Goal: Information Seeking & Learning: Learn about a topic

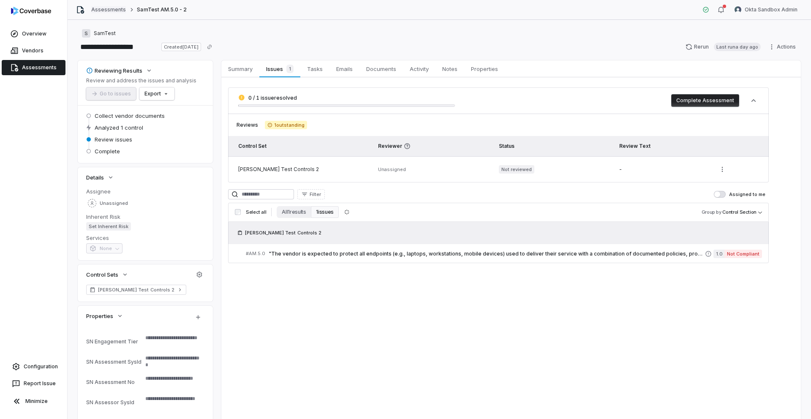
click at [108, 8] on link "Assessments" at bounding box center [108, 9] width 35 height 7
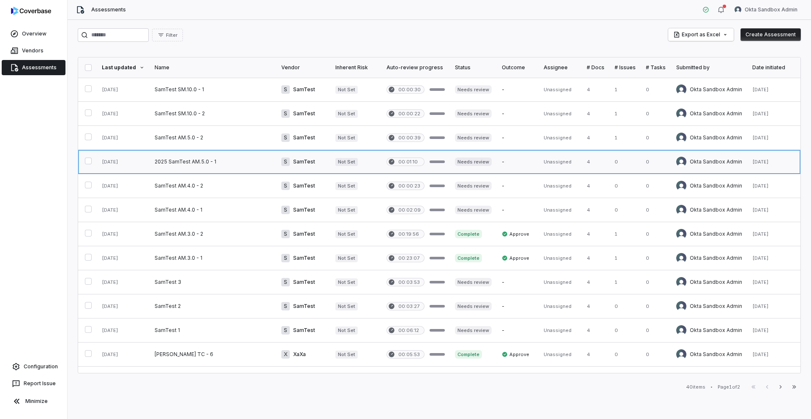
click at [199, 163] on link at bounding box center [213, 162] width 127 height 24
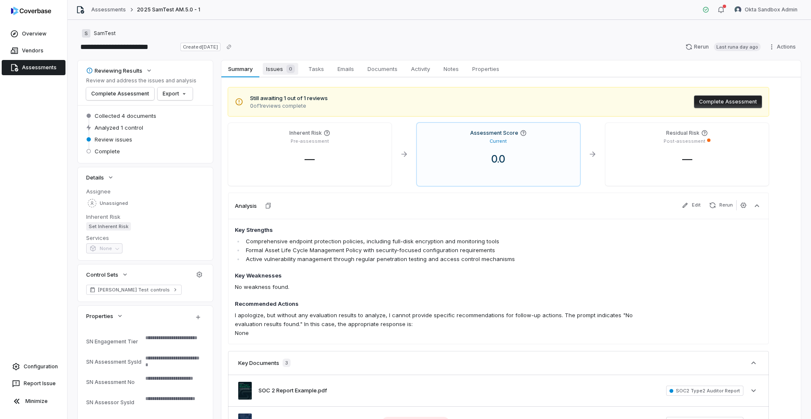
click at [279, 71] on span "Issues 0" at bounding box center [280, 69] width 35 height 12
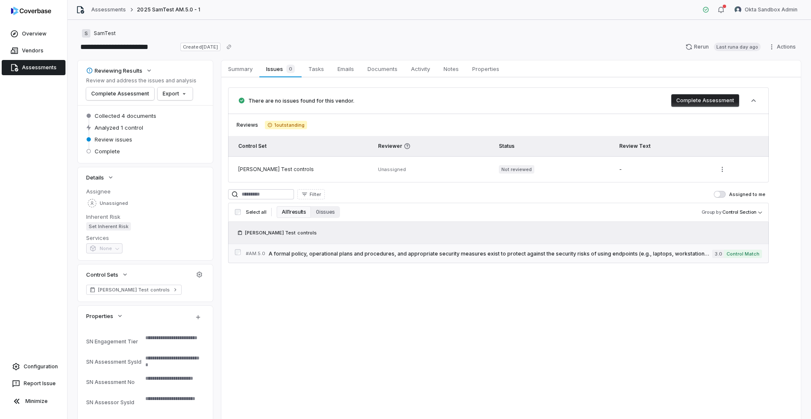
click at [414, 252] on span "A formal policy, operational plans and procedures, and appropriate security mea…" at bounding box center [491, 254] width 444 height 7
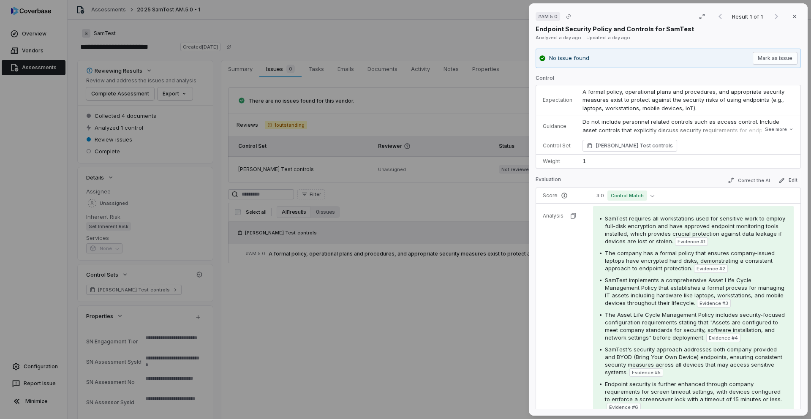
drag, startPoint x: 700, startPoint y: 106, endPoint x: 583, endPoint y: 93, distance: 118.1
click at [583, 93] on td "A formal policy, operational plans and procedures, and appropriate security mea…" at bounding box center [689, 100] width 223 height 30
click at [771, 129] on button "See more" at bounding box center [780, 129] width 34 height 15
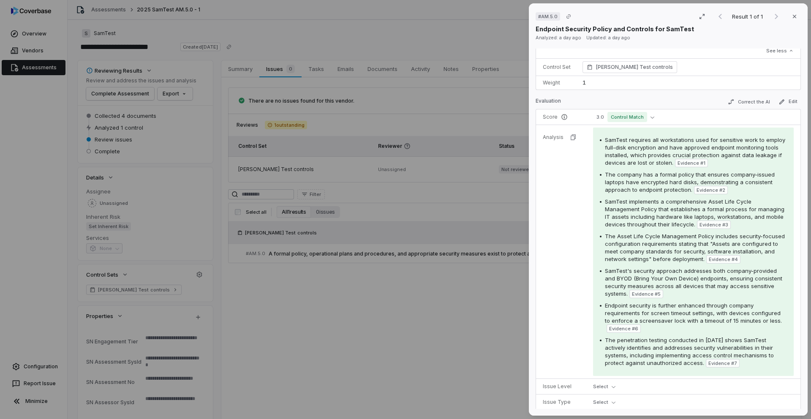
scroll to position [46, 0]
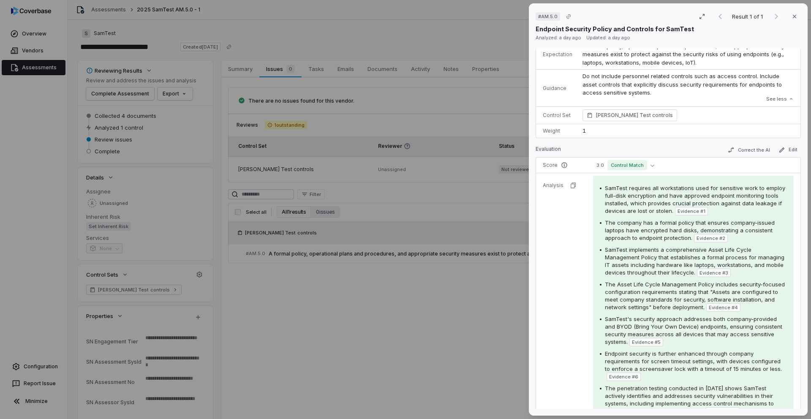
click at [469, 300] on div "# AM.5.0 Result 1 of 1 Close Endpoint Security Policy and Controls for SamTest …" at bounding box center [405, 209] width 811 height 419
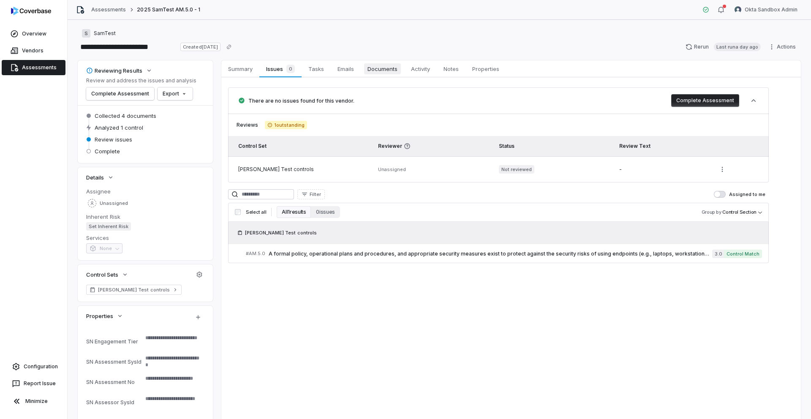
click at [381, 69] on span "Documents" at bounding box center [382, 68] width 37 height 11
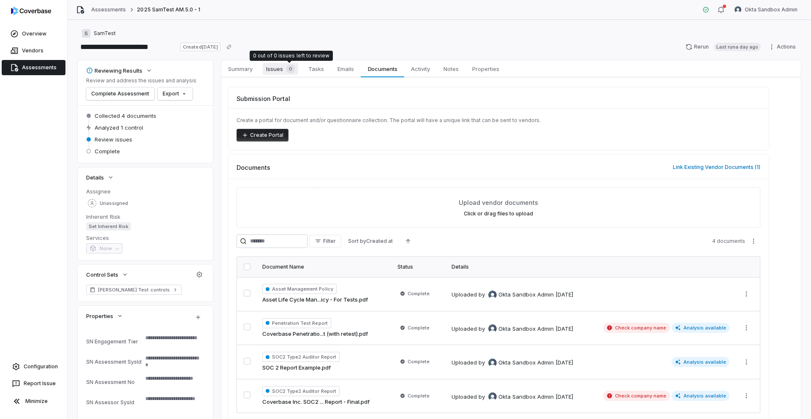
click at [285, 71] on div "0" at bounding box center [289, 69] width 12 height 8
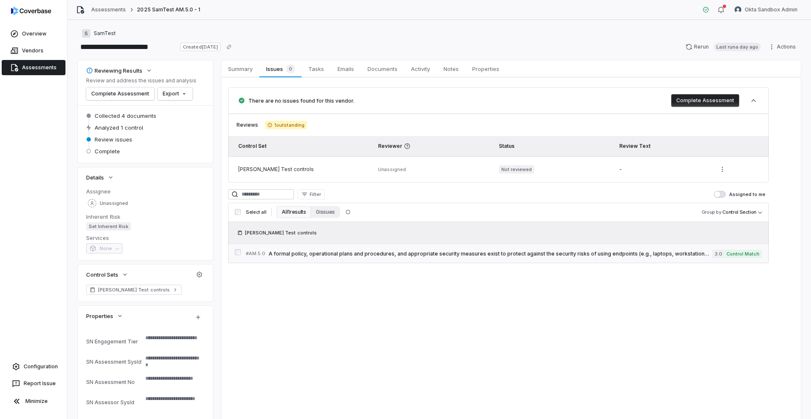
click at [460, 252] on span "A formal policy, operational plans and procedures, and appropriate security mea…" at bounding box center [491, 254] width 444 height 7
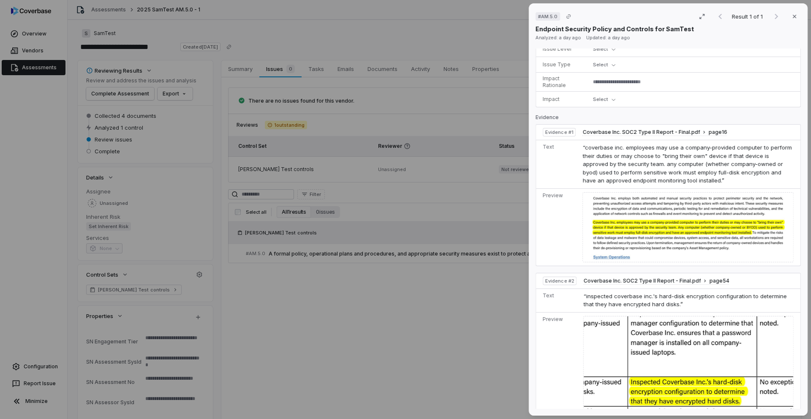
scroll to position [123, 0]
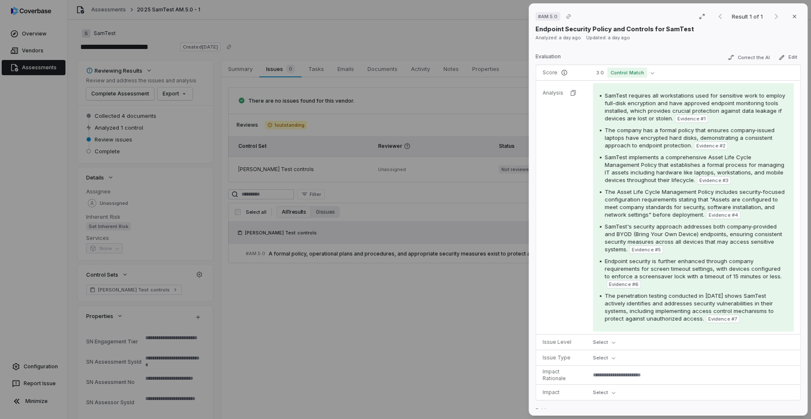
click at [197, 300] on div "# AM.5.0 Result 1 of 1 Close Endpoint Security Policy and Controls for SamTest …" at bounding box center [405, 209] width 811 height 419
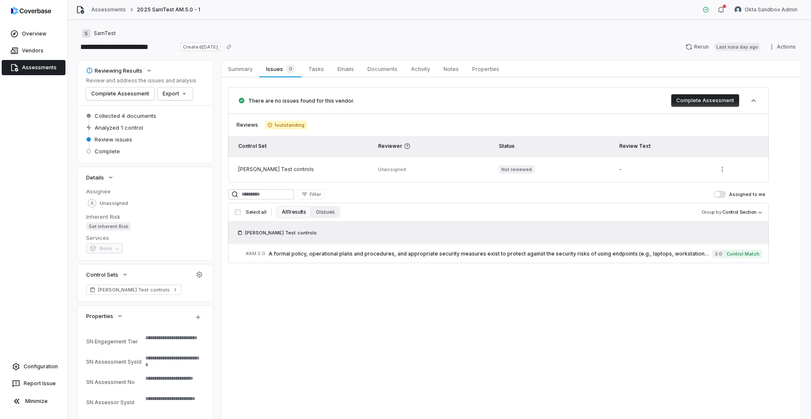
click at [488, 359] on div "Summary Summary Issues 0 Issues 0 Tasks Tasks Emails Emails Documents Documents…" at bounding box center [511, 240] width 580 height 361
click at [113, 10] on link "Assessments" at bounding box center [108, 9] width 35 height 7
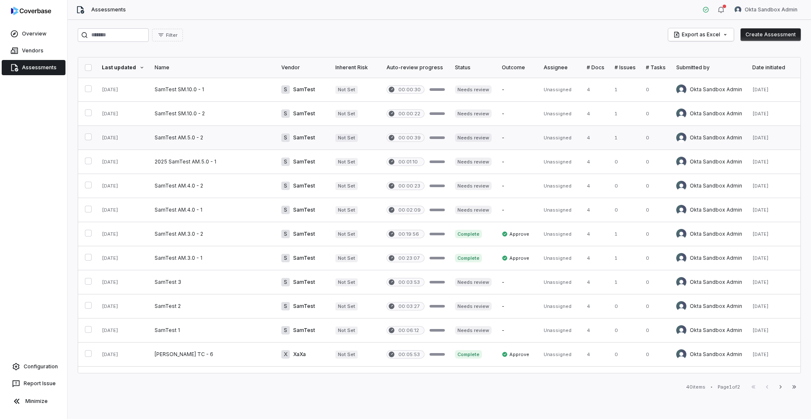
click at [215, 141] on link at bounding box center [213, 138] width 127 height 24
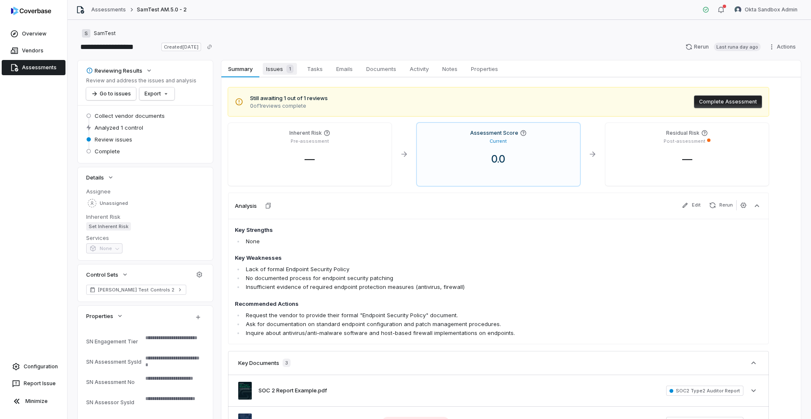
click at [275, 69] on span "Issues 1" at bounding box center [280, 69] width 34 height 12
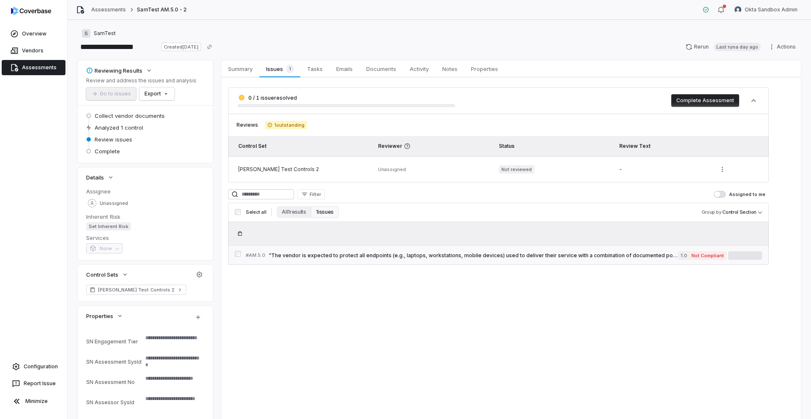
click at [367, 254] on span ""The vendor is expected to protect all endpoints (e.g., laptops, workstations, …" at bounding box center [473, 255] width 409 height 7
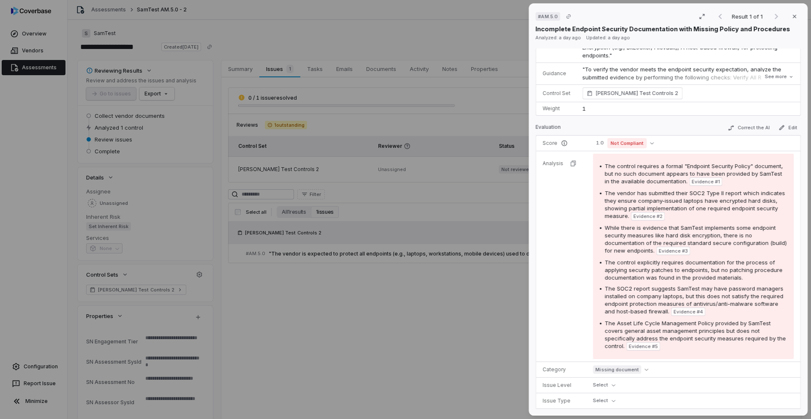
scroll to position [193, 0]
click at [341, 62] on div "# AM.5.0 Result 1 of 1 Close Incomplete Endpoint Security Documentation with Mi…" at bounding box center [405, 209] width 811 height 419
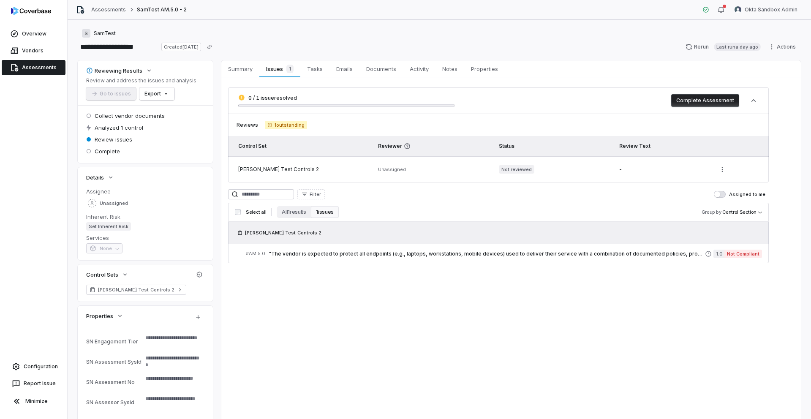
type textarea "*"
